Goal: Find specific page/section: Find specific page/section

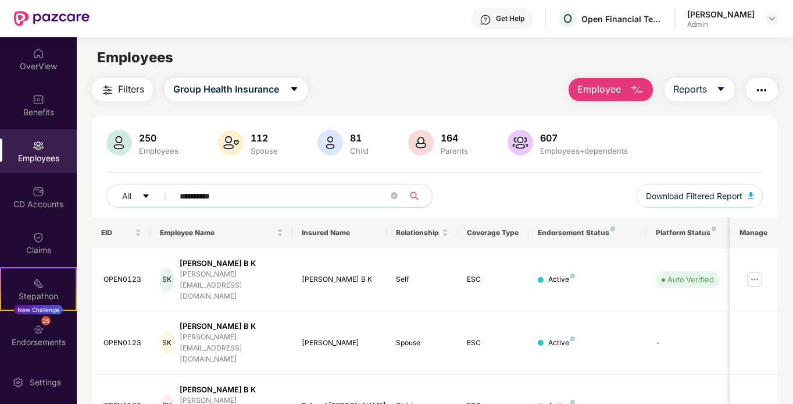
scroll to position [37, 0]
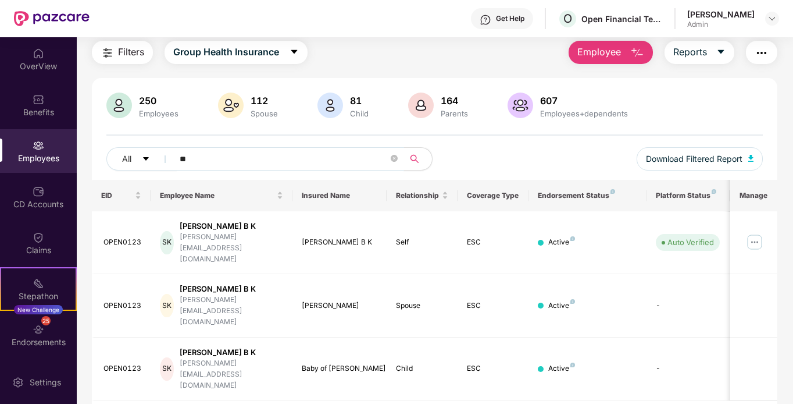
type input "*"
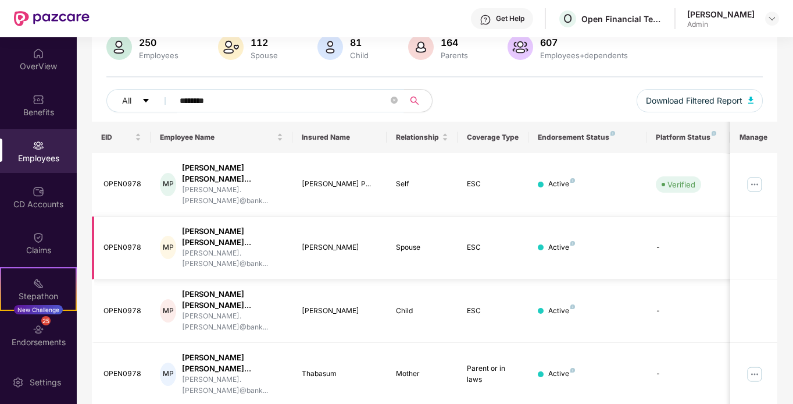
scroll to position [148, 0]
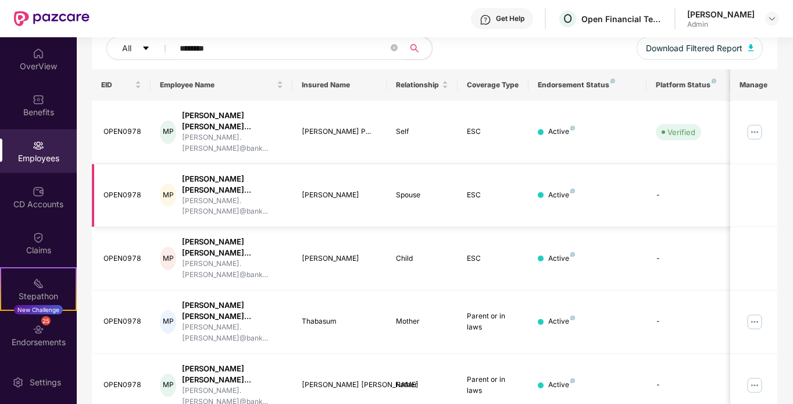
type input "********"
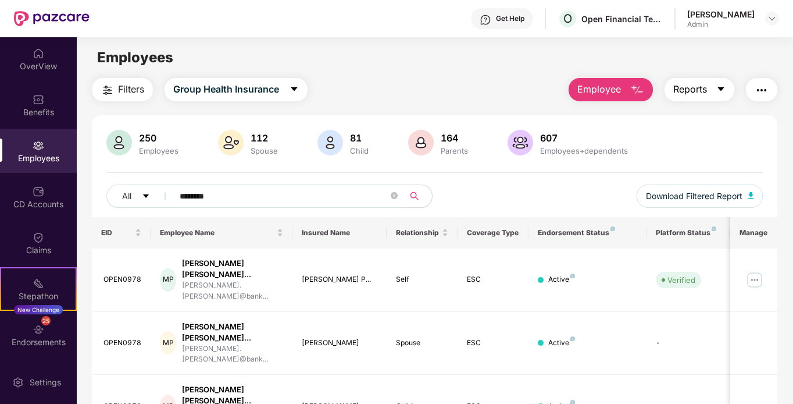
click at [683, 97] on span "Reports" at bounding box center [690, 89] width 34 height 15
click at [277, 97] on span "Group Health Insurance" at bounding box center [226, 89] width 106 height 15
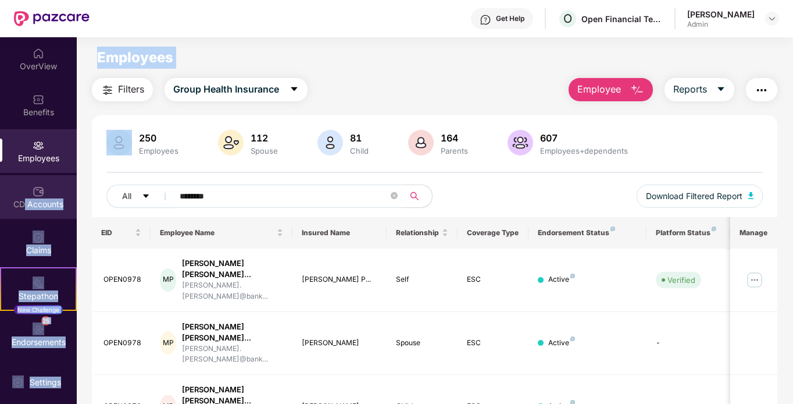
drag, startPoint x: 359, startPoint y: 70, endPoint x: 23, endPoint y: 213, distance: 364.7
click at [23, 213] on div "OverView Benefits Employees CD Accounts Claims Stepathon New Challenge 25 Endor…" at bounding box center [396, 220] width 793 height 366
click at [23, 213] on div "CD Accounts" at bounding box center [38, 197] width 77 height 44
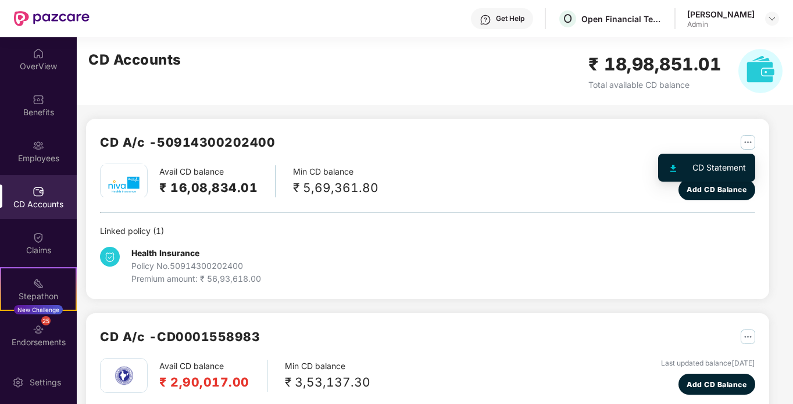
click at [750, 144] on img "button" at bounding box center [748, 142] width 15 height 15
click at [717, 164] on div "CD Statement" at bounding box center [718, 167] width 53 height 13
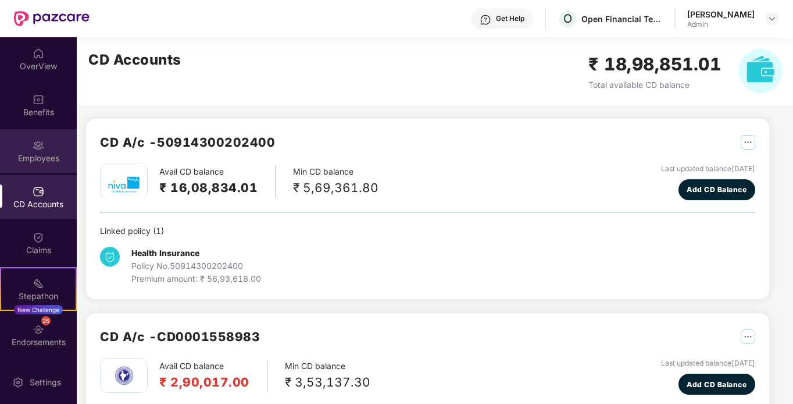
click at [44, 148] on div "Employees" at bounding box center [38, 151] width 77 height 44
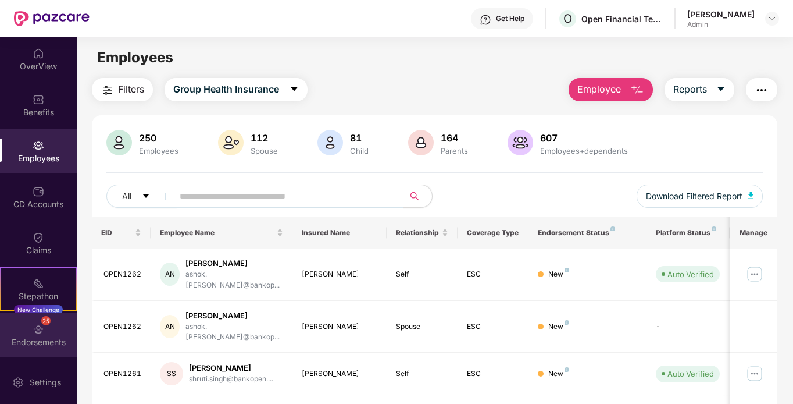
click at [46, 337] on div "Endorsements" at bounding box center [38, 342] width 77 height 12
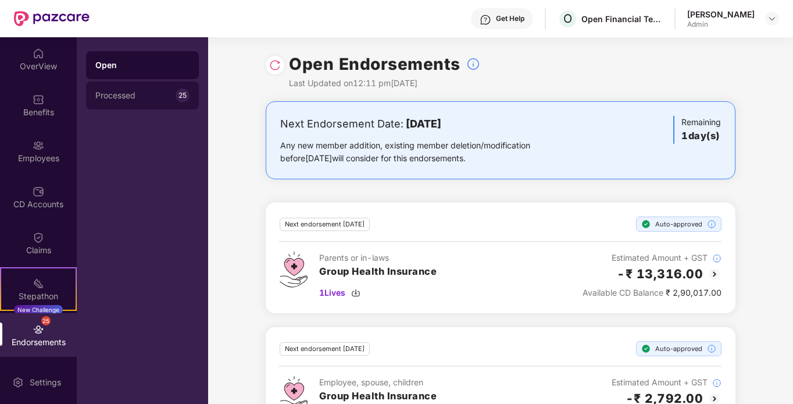
click at [150, 95] on div "Processed" at bounding box center [135, 95] width 80 height 9
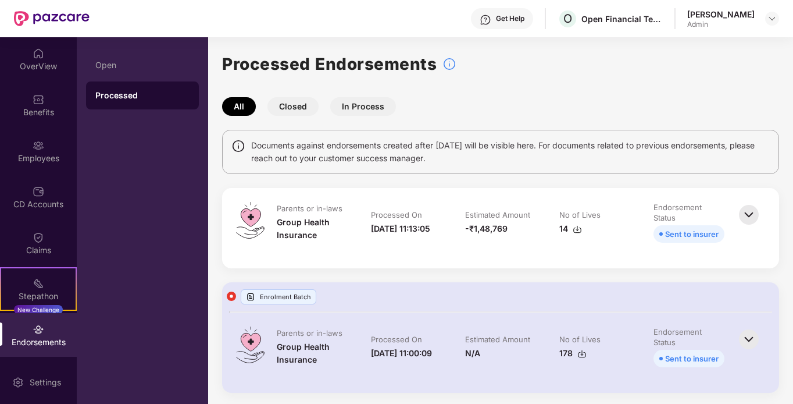
click at [308, 109] on button "Closed" at bounding box center [292, 106] width 51 height 19
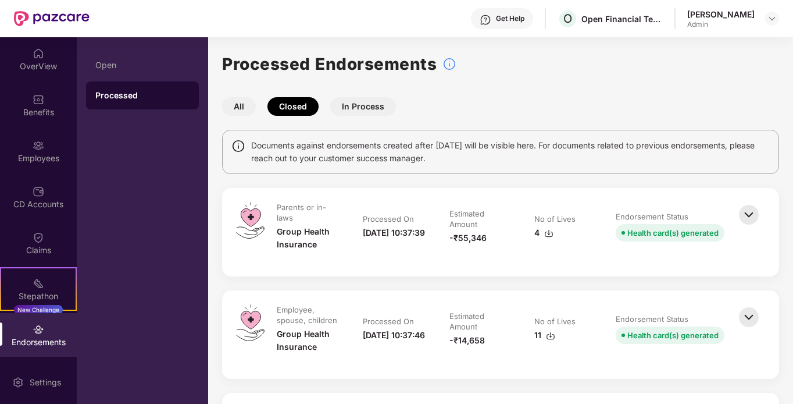
click at [354, 110] on button "In Process" at bounding box center [363, 106] width 66 height 19
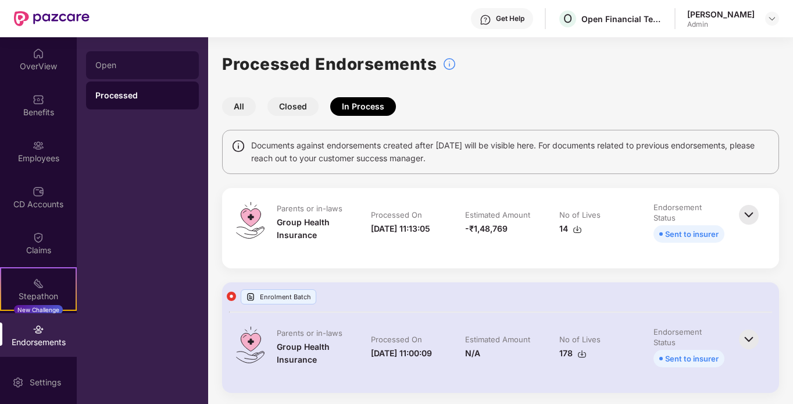
click at [146, 67] on div "Open" at bounding box center [142, 64] width 94 height 9
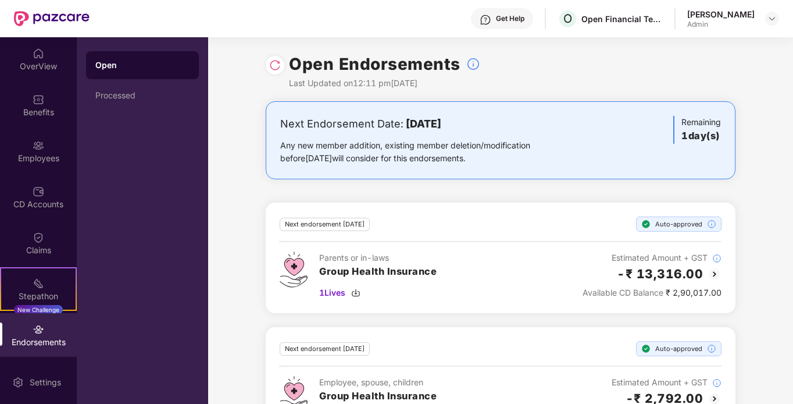
scroll to position [48, 0]
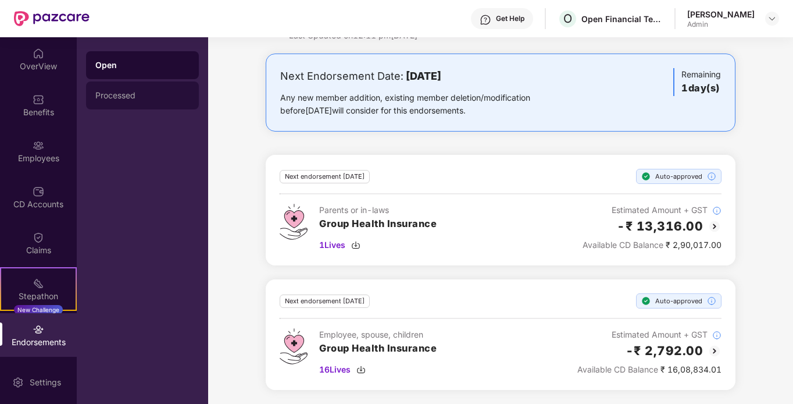
click at [120, 104] on div "Processed" at bounding box center [142, 95] width 113 height 28
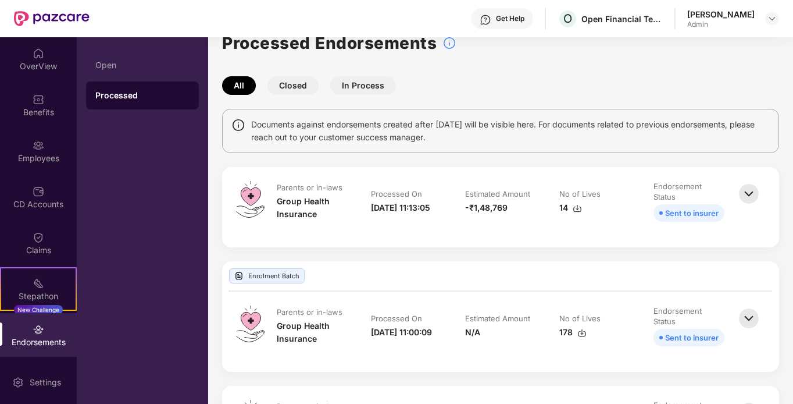
scroll to position [22, 0]
click at [749, 185] on img at bounding box center [749, 193] width 26 height 26
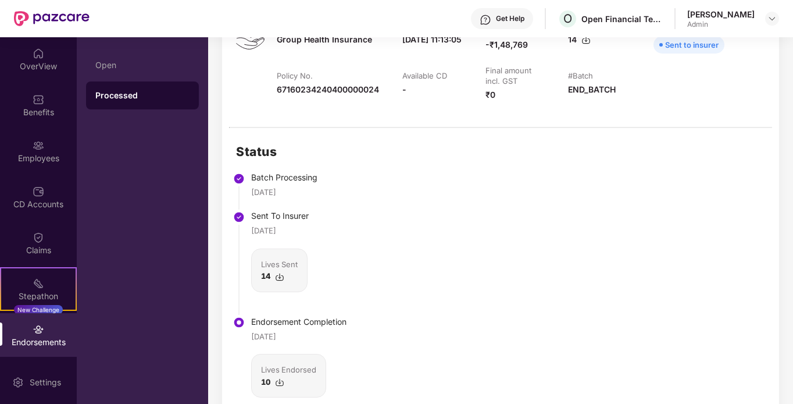
scroll to position [188, 0]
click at [252, 338] on div "12 Aug 2025" at bounding box center [263, 337] width 25 height 12
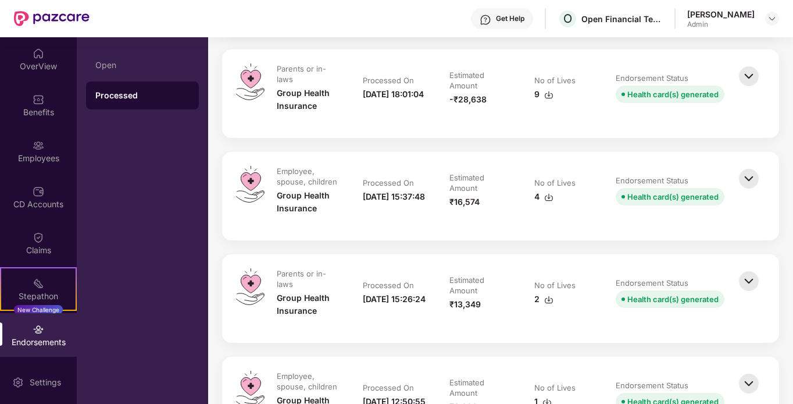
scroll to position [4485, 0]
click at [748, 285] on img at bounding box center [749, 280] width 26 height 26
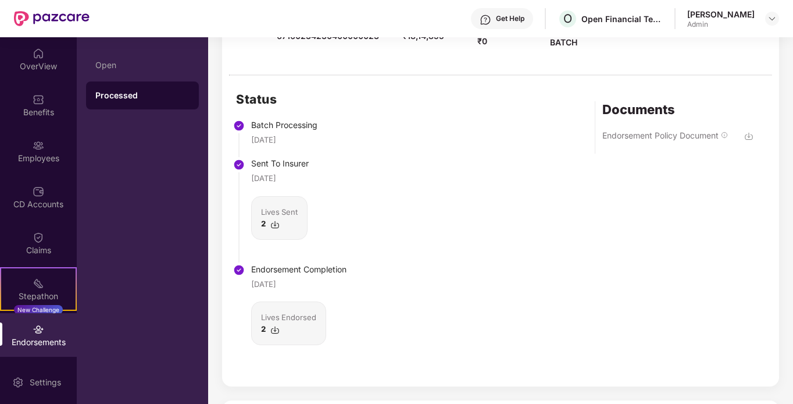
scroll to position [4785, 0]
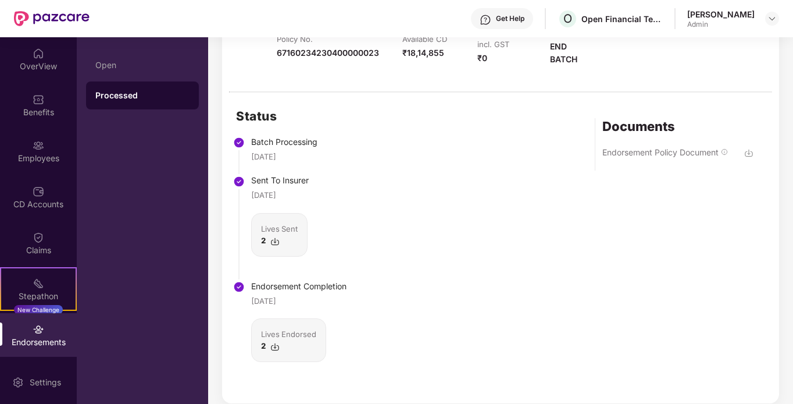
click at [747, 158] on img at bounding box center [748, 152] width 9 height 9
click at [276, 351] on img at bounding box center [274, 346] width 9 height 9
